Goal: Task Accomplishment & Management: Manage account settings

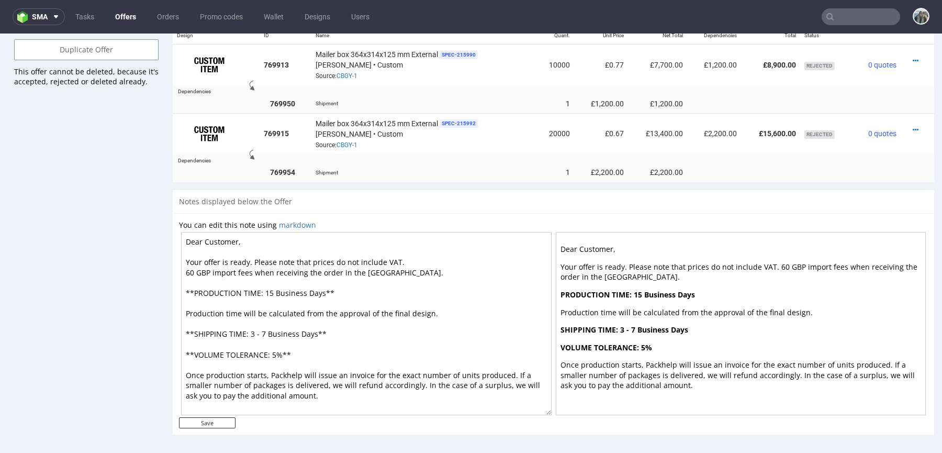
scroll to position [3, 0]
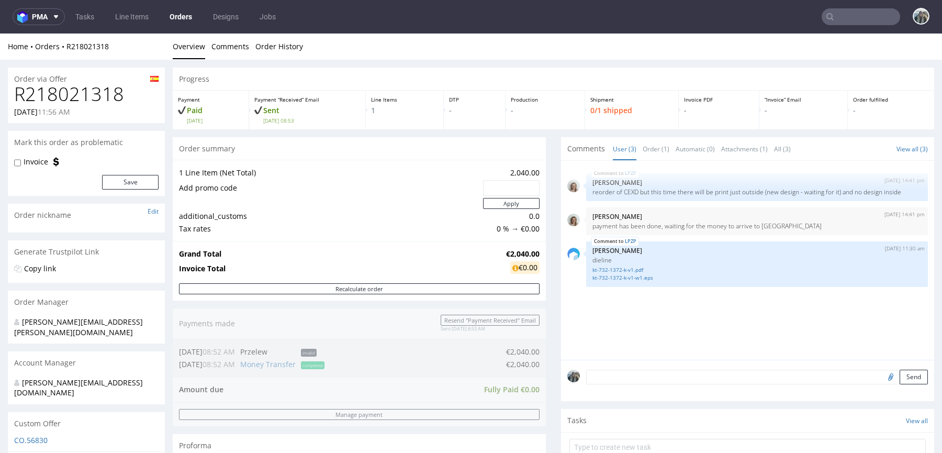
click at [85, 93] on h1 "R218021318" at bounding box center [86, 94] width 145 height 21
copy h1 "R218021318"
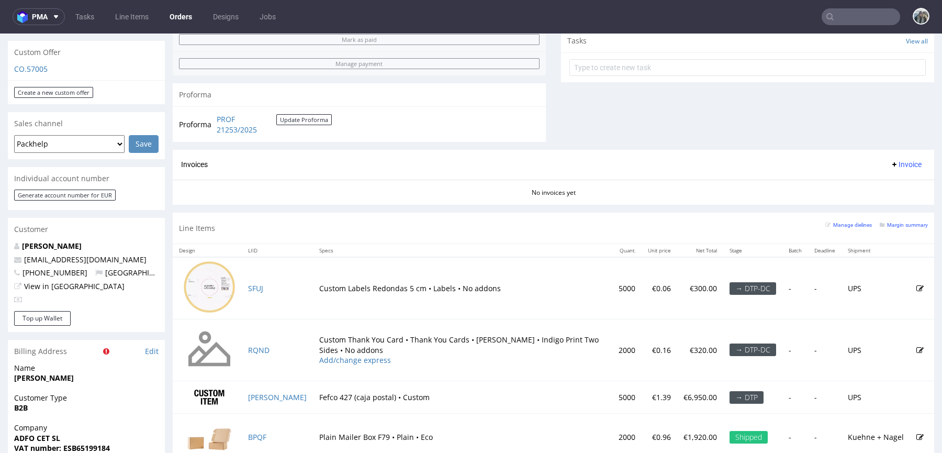
scroll to position [436, 0]
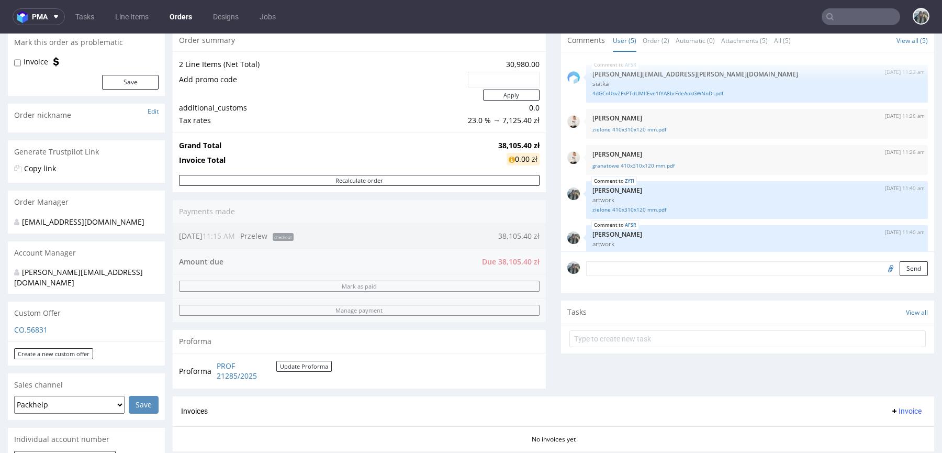
scroll to position [80, 0]
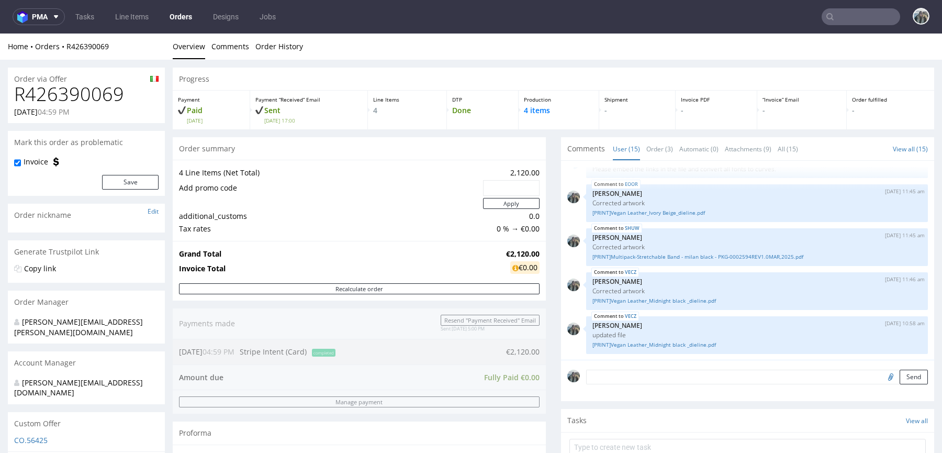
click at [86, 87] on h1 "R426390069" at bounding box center [86, 94] width 145 height 21
click at [87, 88] on h1 "R426390069" at bounding box center [86, 94] width 145 height 21
copy h1 "R426390069"
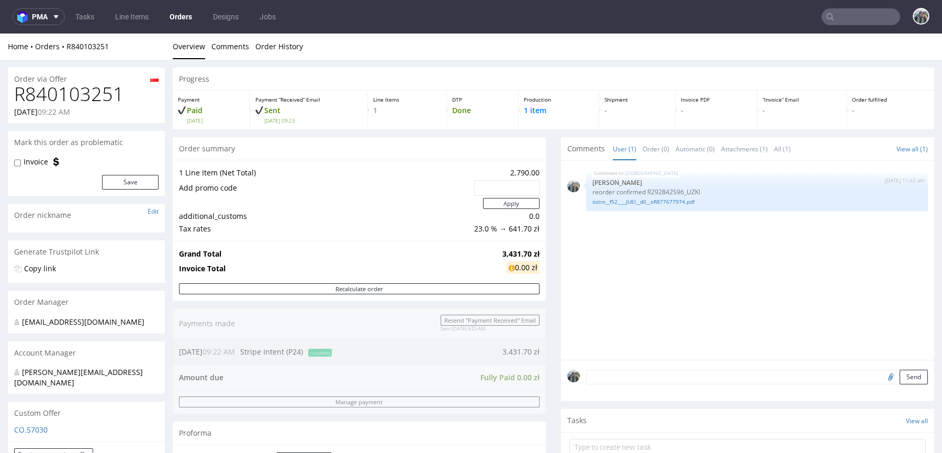
click at [87, 87] on h1 "R840103251" at bounding box center [86, 94] width 145 height 21
copy h1 "R840103251"
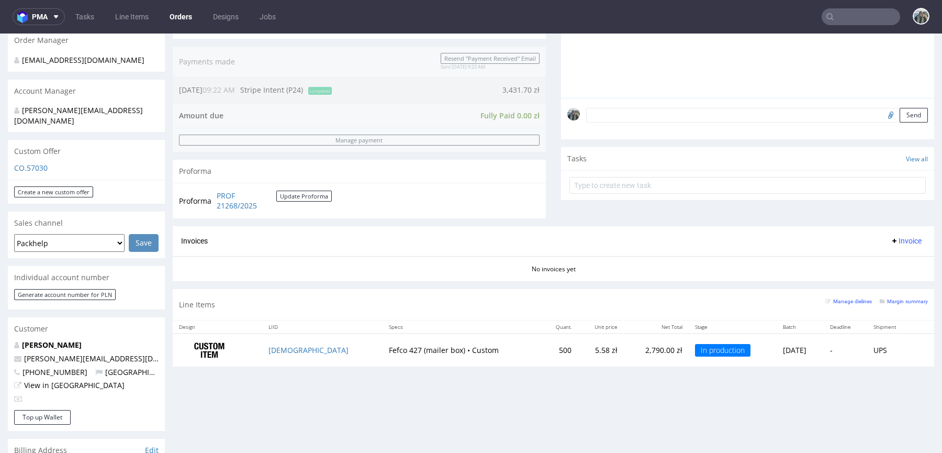
scroll to position [265, 0]
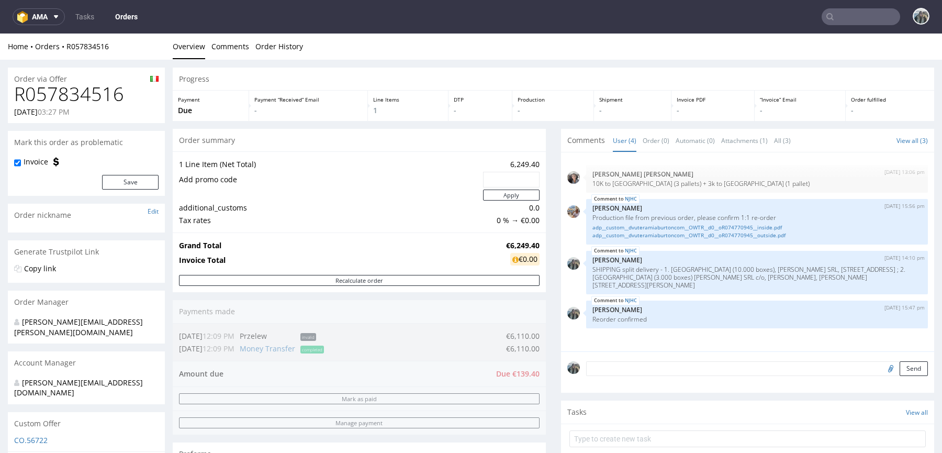
click at [82, 92] on h1 "R057834516" at bounding box center [86, 94] width 145 height 21
copy h1 "R057834516"
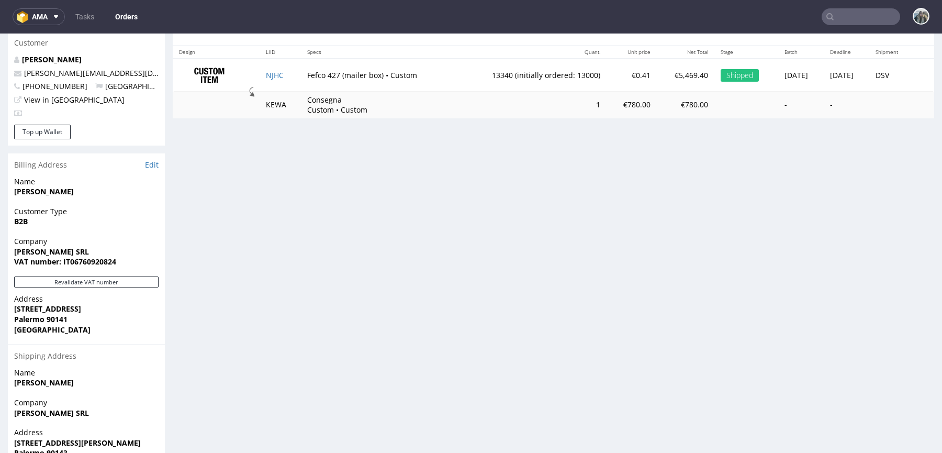
scroll to position [561, 0]
